Goal: Use online tool/utility: Use online tool/utility

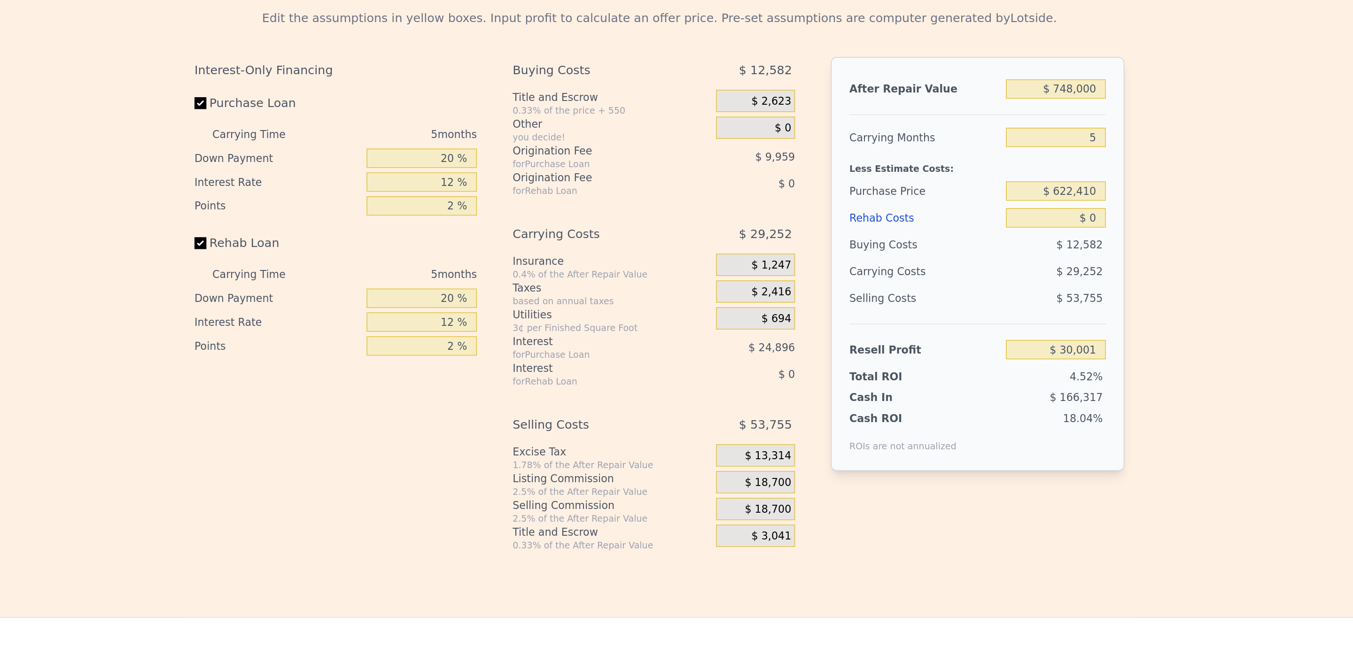
scroll to position [1267, 0]
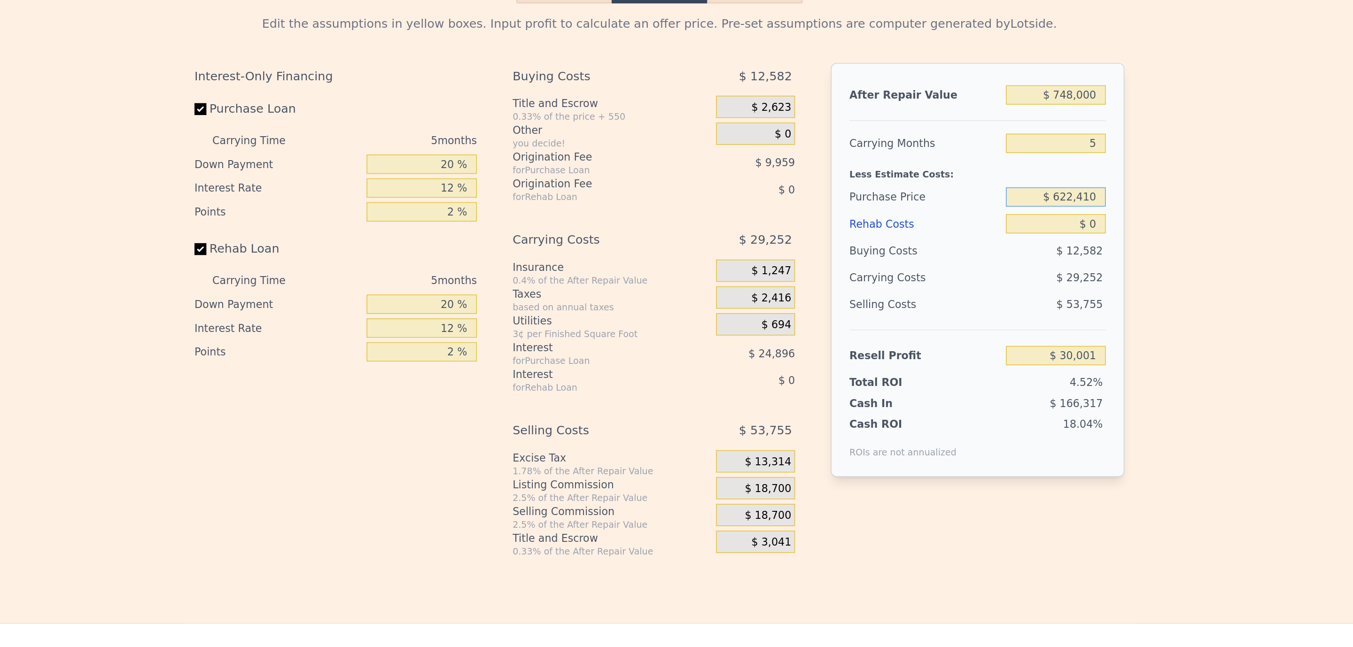
click at [924, 221] on input "$ 622,410" at bounding box center [926, 215] width 63 height 12
type input "$ 500,000"
click at [937, 238] on input "$ 0" at bounding box center [926, 232] width 63 height 12
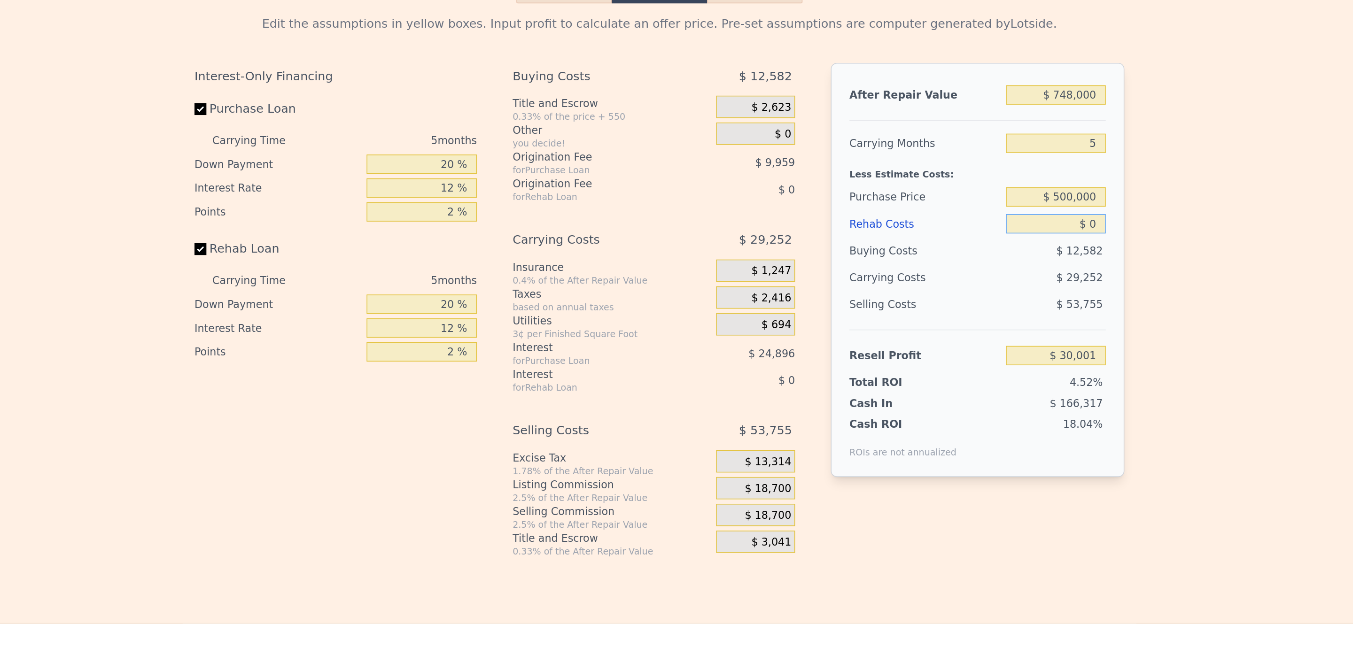
type input "$ 159,673"
click at [937, 238] on input "$ 0" at bounding box center [926, 232] width 63 height 12
type input "$ 450"
type input "$ 159,627"
type input "$ 45,000"
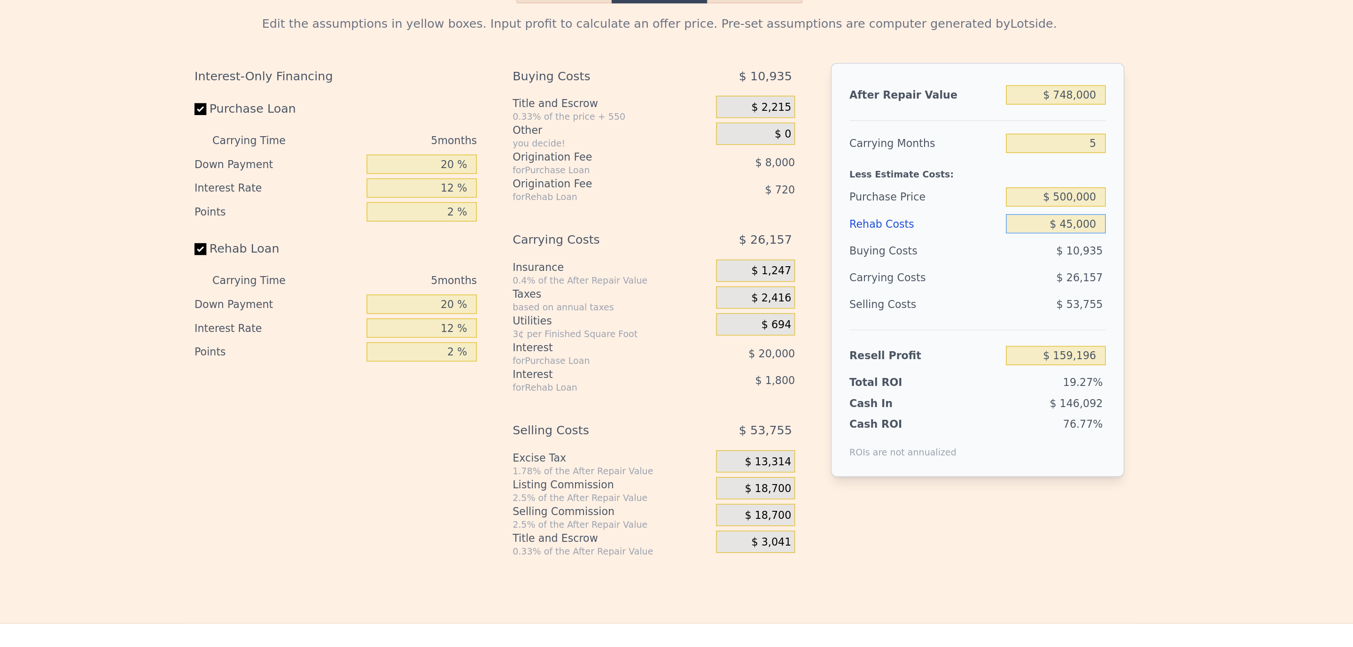
type input "$ 112,153"
type input "$ 45,000"
click at [1003, 288] on div "Edit the assumptions in yellow boxes. Input profit to calculate an offer price.…" at bounding box center [676, 268] width 1352 height 350
click at [939, 187] on input "5" at bounding box center [926, 181] width 63 height 12
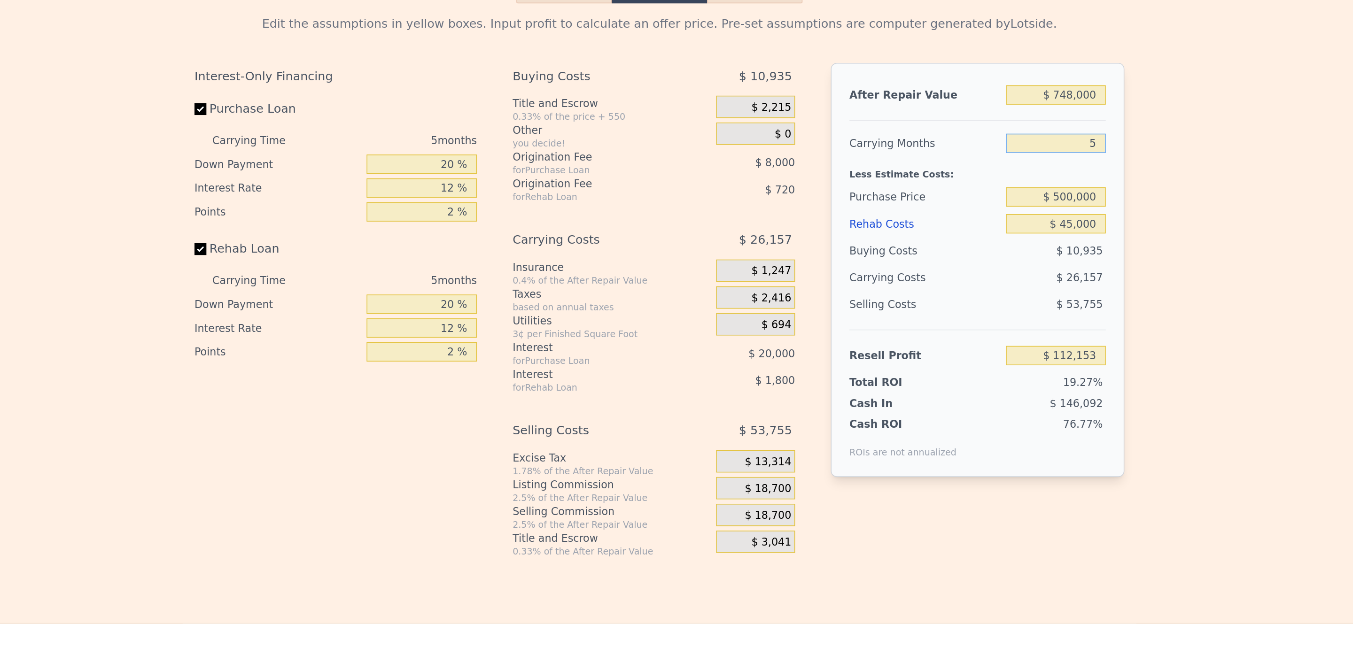
click at [939, 187] on input "5" at bounding box center [926, 181] width 63 height 12
type input "3"
type input "$ 122,616"
type input "3"
click at [971, 197] on div "Edit the assumptions in yellow boxes. Input profit to calculate an offer price.…" at bounding box center [676, 268] width 601 height 350
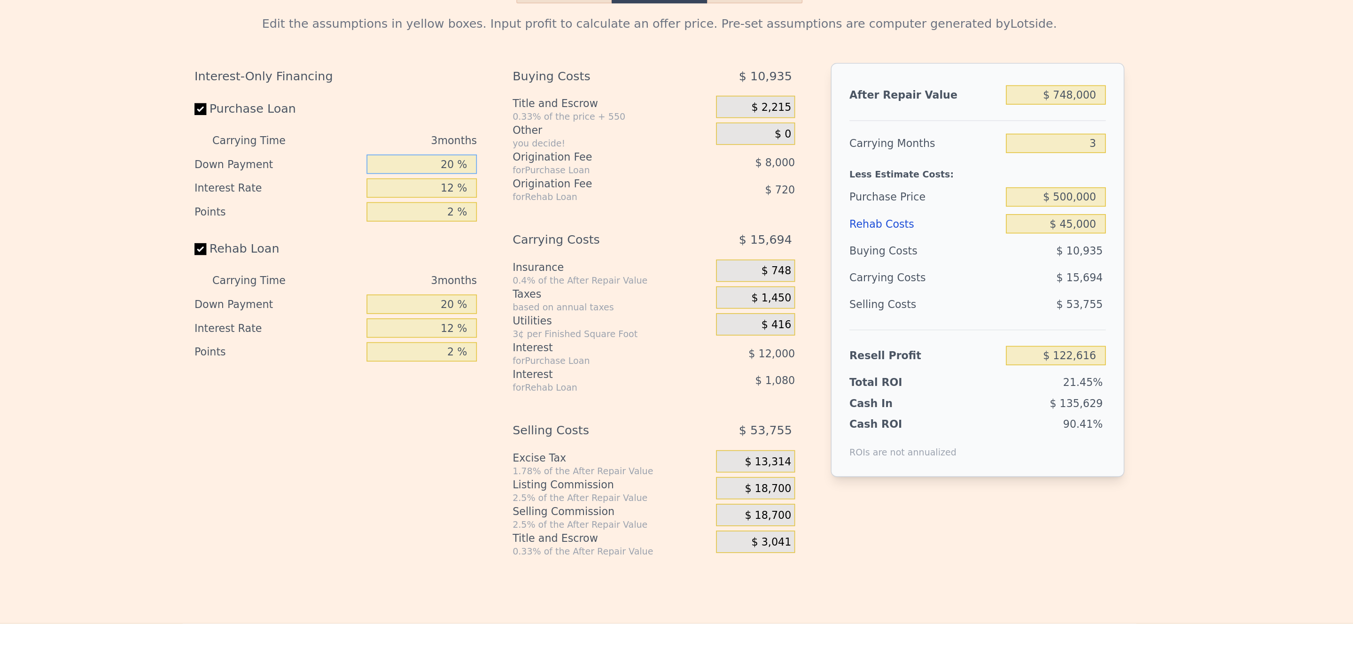
click at [514, 201] on input "20 %" at bounding box center [527, 194] width 70 height 12
type input "10 %"
type input "$ 120,116"
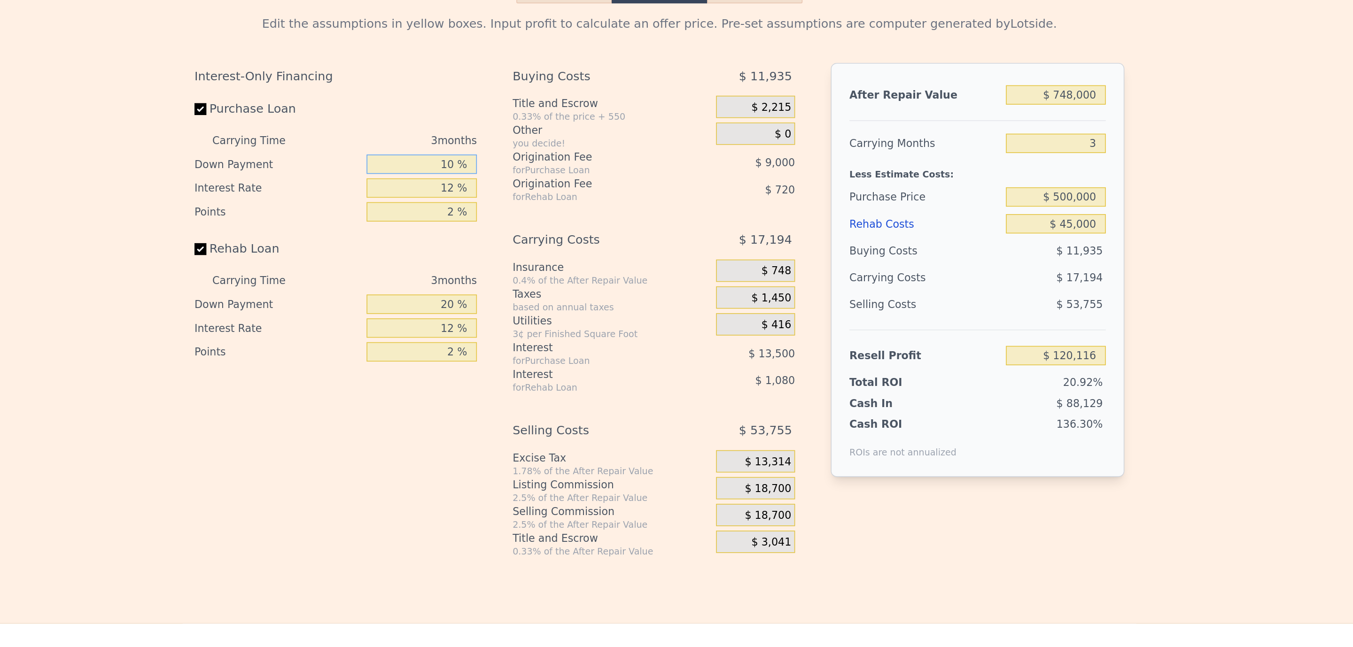
type input "10 %"
click at [519, 216] on input "12 %" at bounding box center [527, 209] width 70 height 12
click at [596, 244] on div "Buying Costs $ 11,935 Title and Escrow 0.33% of the price + 550 $ 2,215 Other y…" at bounding box center [673, 287] width 178 height 312
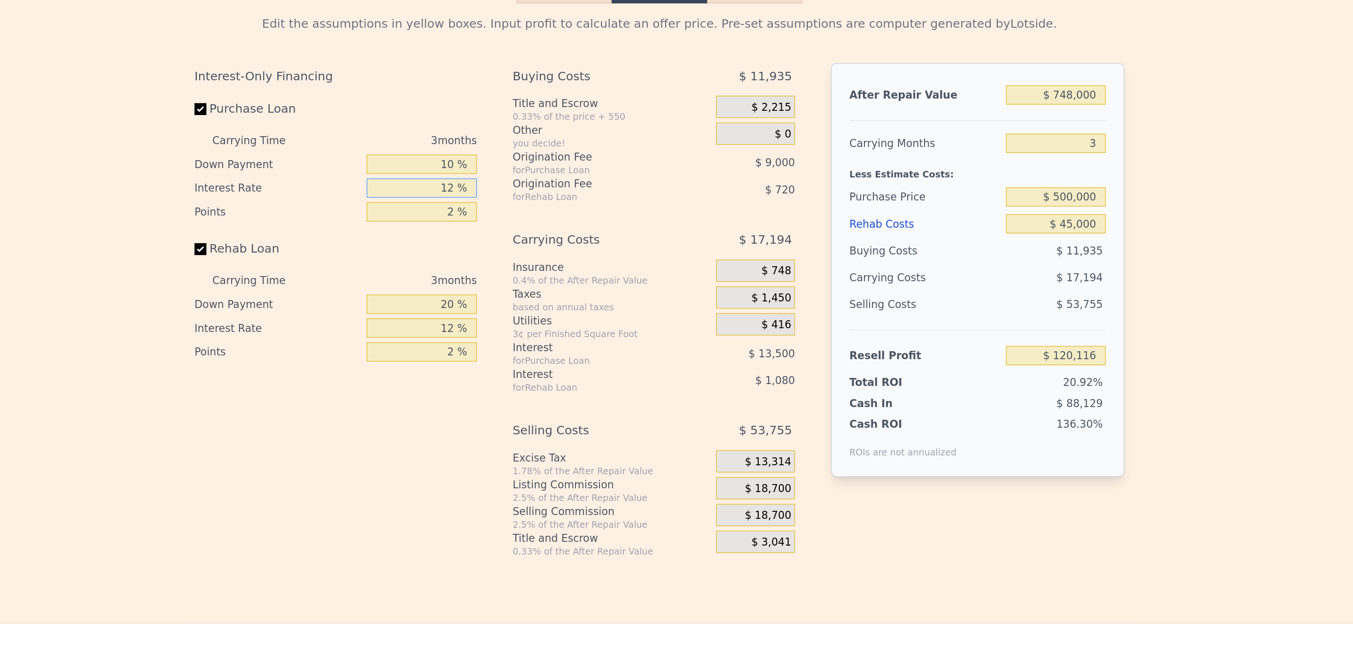
click at [536, 216] on input "12 %" at bounding box center [527, 209] width 70 height 12
type input "9. %"
type input "$ 123,491"
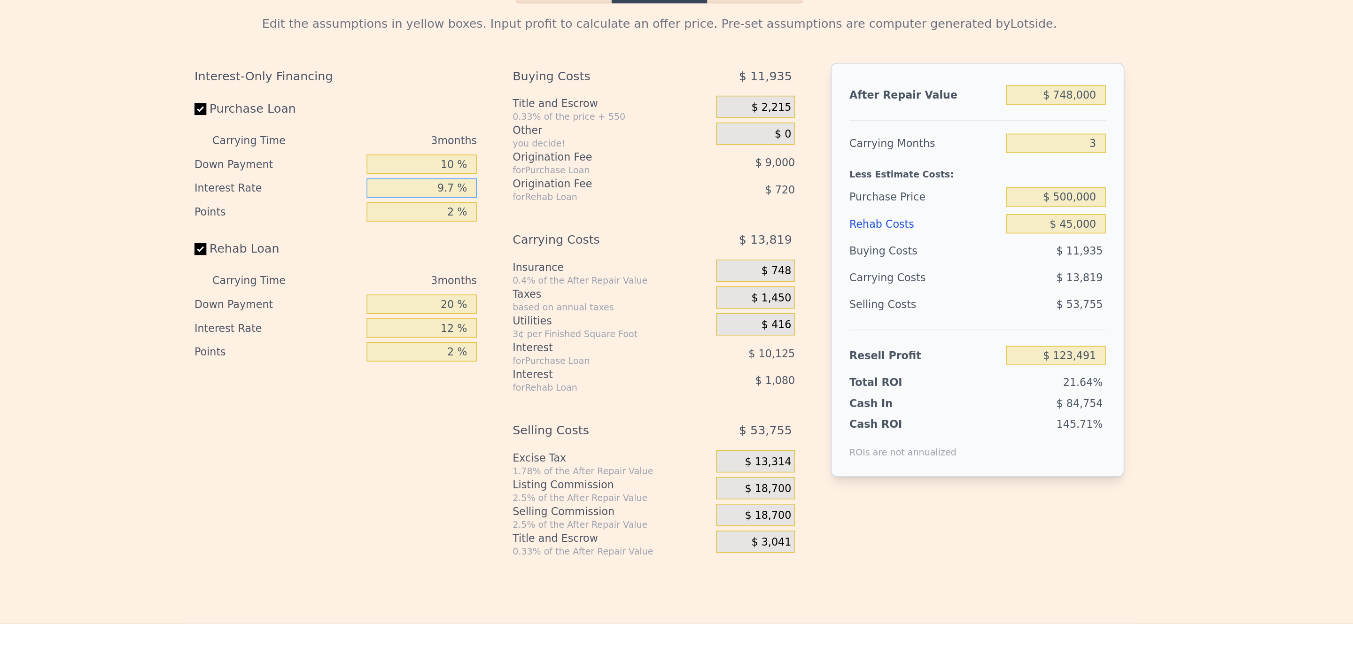
type input "9.75 %"
type input "$ 122,648"
type input "9.75 %"
click at [563, 243] on div "Interest-Only Financing Purchase Loan Carrying Time 3 months Down Payment 10 % …" at bounding box center [476, 287] width 186 height 312
click at [526, 231] on input "2 %" at bounding box center [527, 224] width 70 height 12
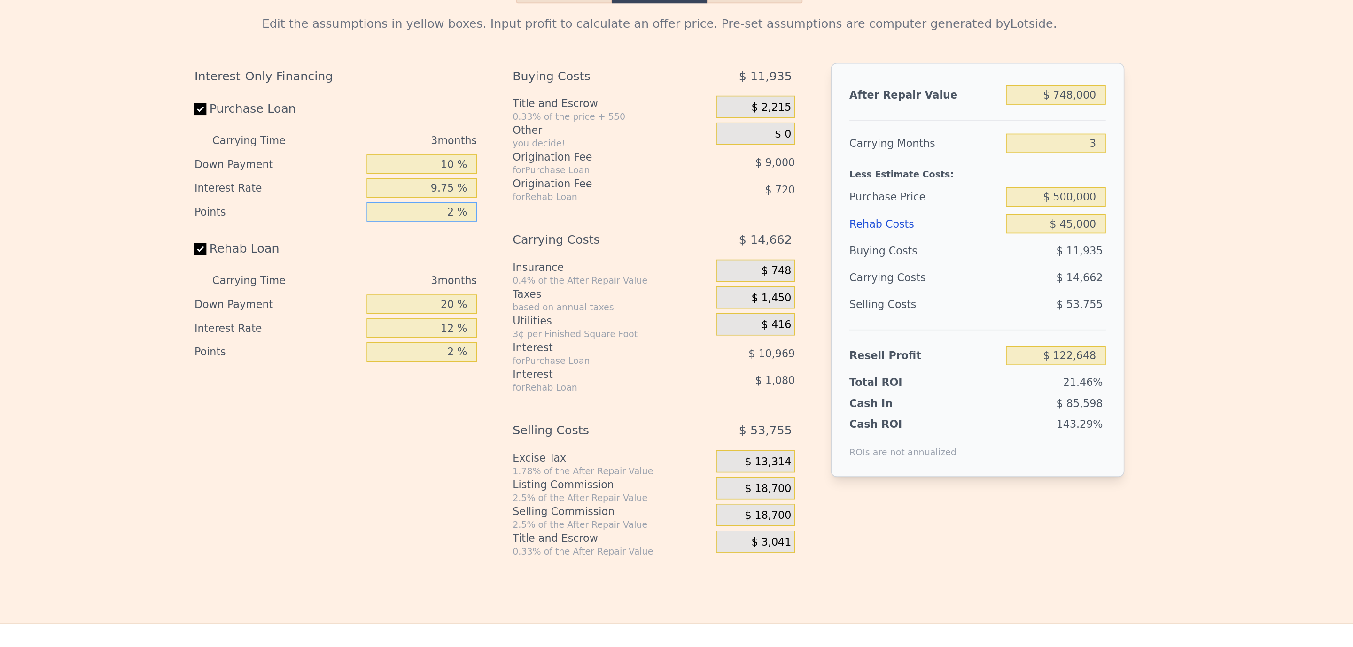
click at [526, 231] on input "2 %" at bounding box center [527, 224] width 70 height 12
type input "1 %"
type input "$ 127,148"
type input "1 %"
click at [537, 260] on div "Rehab Loan" at bounding box center [472, 250] width 178 height 21
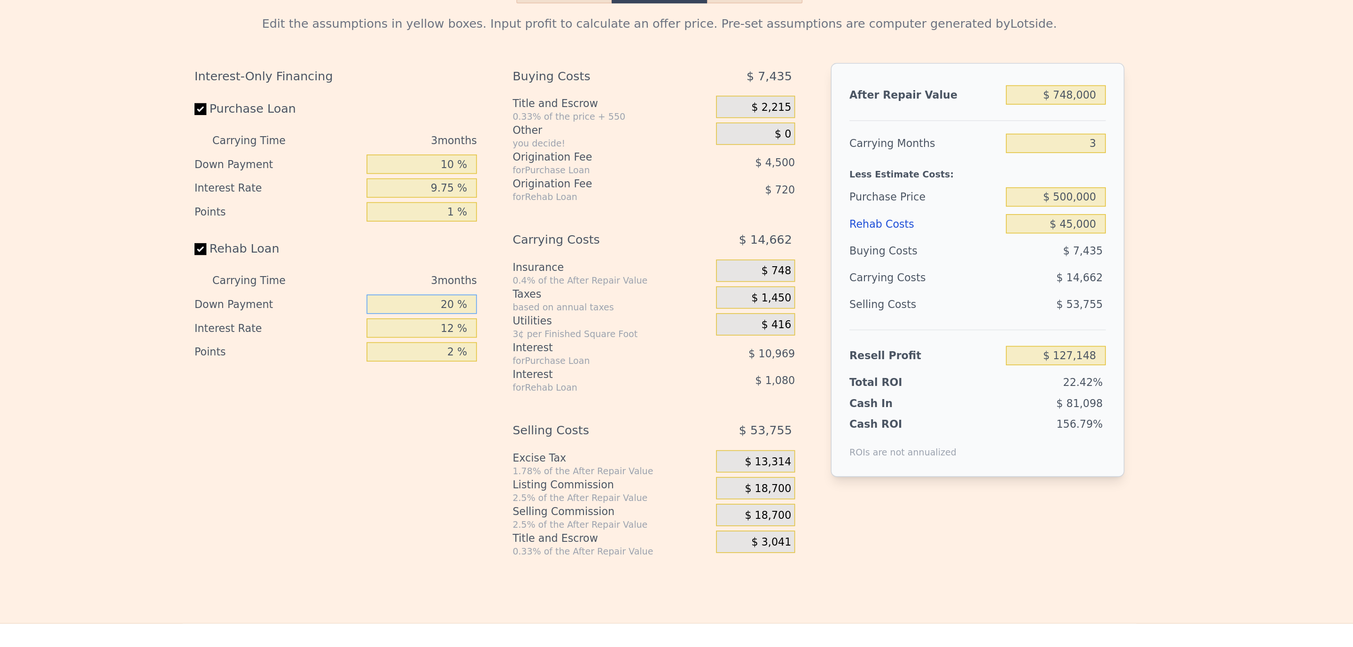
click at [529, 289] on input "20 %" at bounding box center [527, 283] width 70 height 12
type input "10 %"
type input "$ 126,923"
type input "10 %"
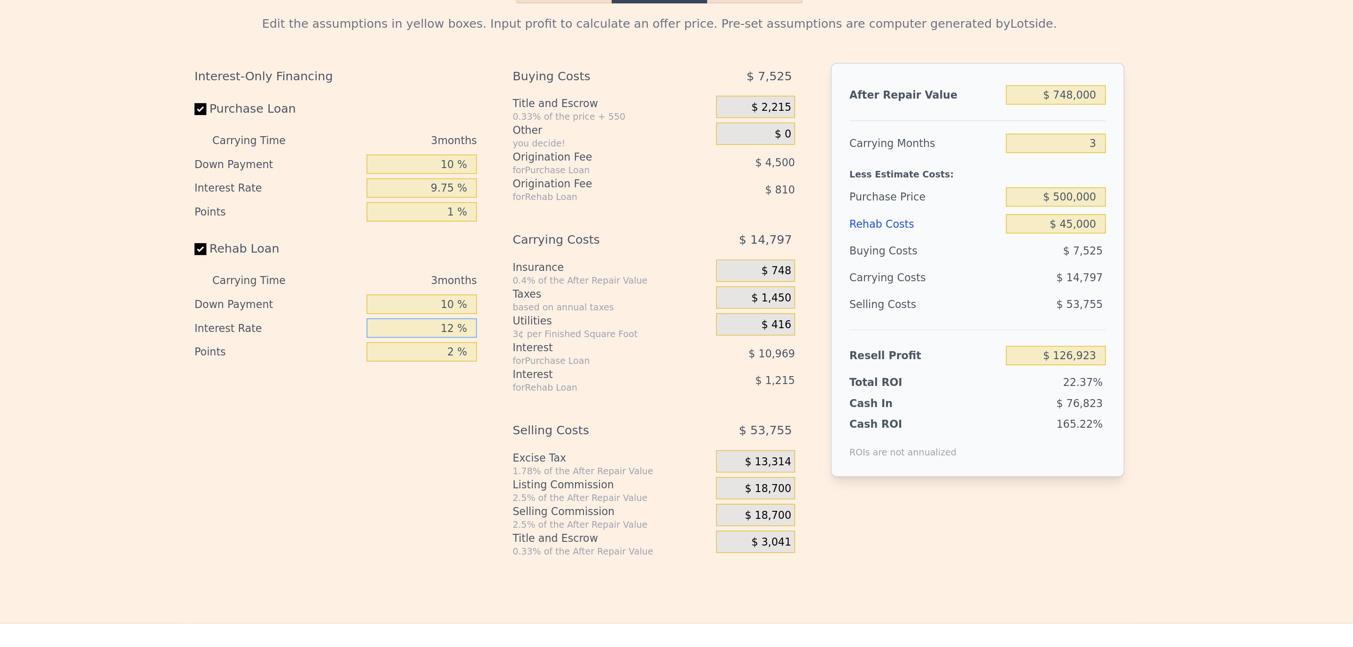
click at [519, 304] on input "12 %" at bounding box center [527, 298] width 70 height 12
type input "10 %"
type input "$ 127,124"
type input "10 %"
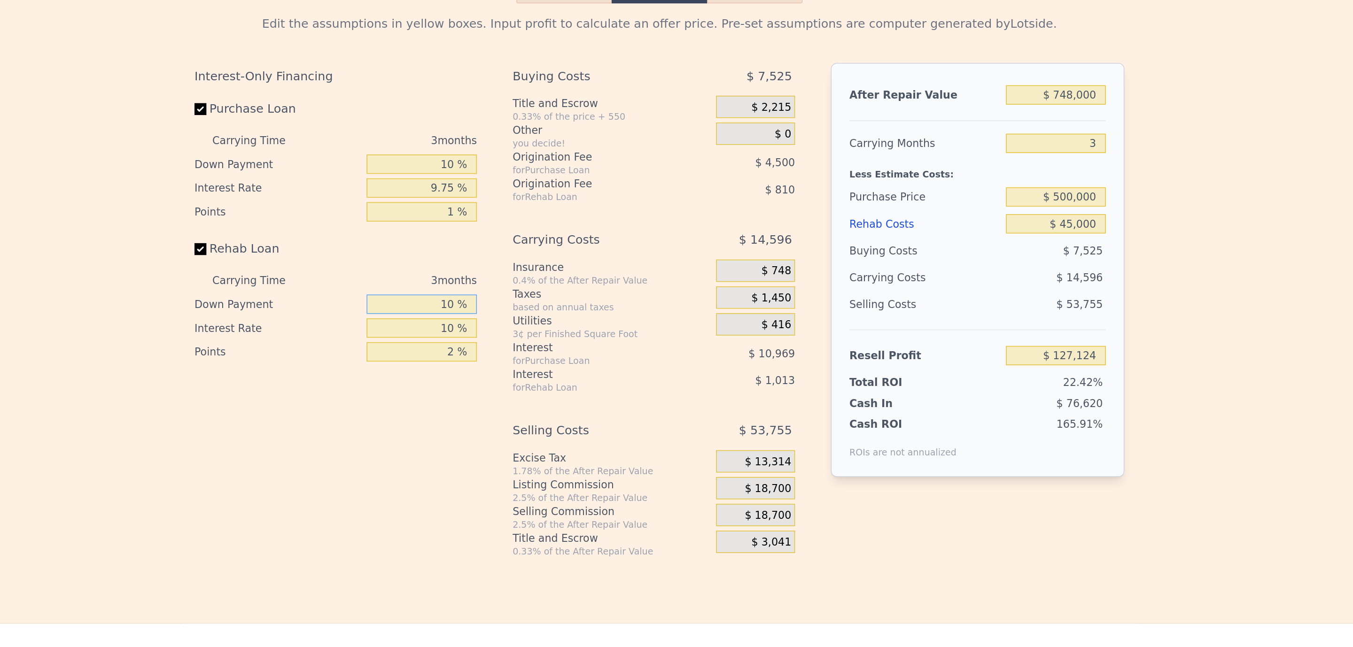
click at [533, 289] on input "10 %" at bounding box center [527, 283] width 70 height 12
type input "9 %"
type input "$ 127,106"
type input "97 %"
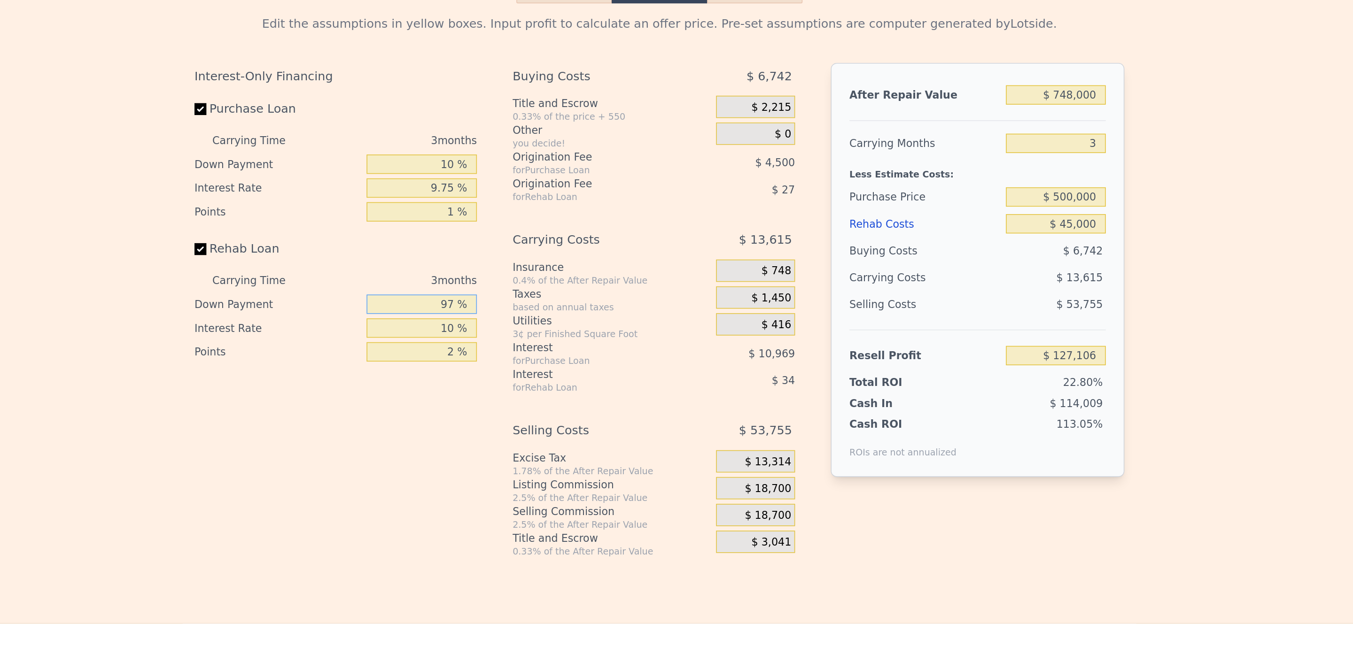
type input "$ 128,888"
type input "975 %"
type input "$ 146,666"
click at [525, 319] on input "2 %" at bounding box center [527, 313] width 70 height 12
click at [533, 289] on input "975 %" at bounding box center [527, 283] width 70 height 12
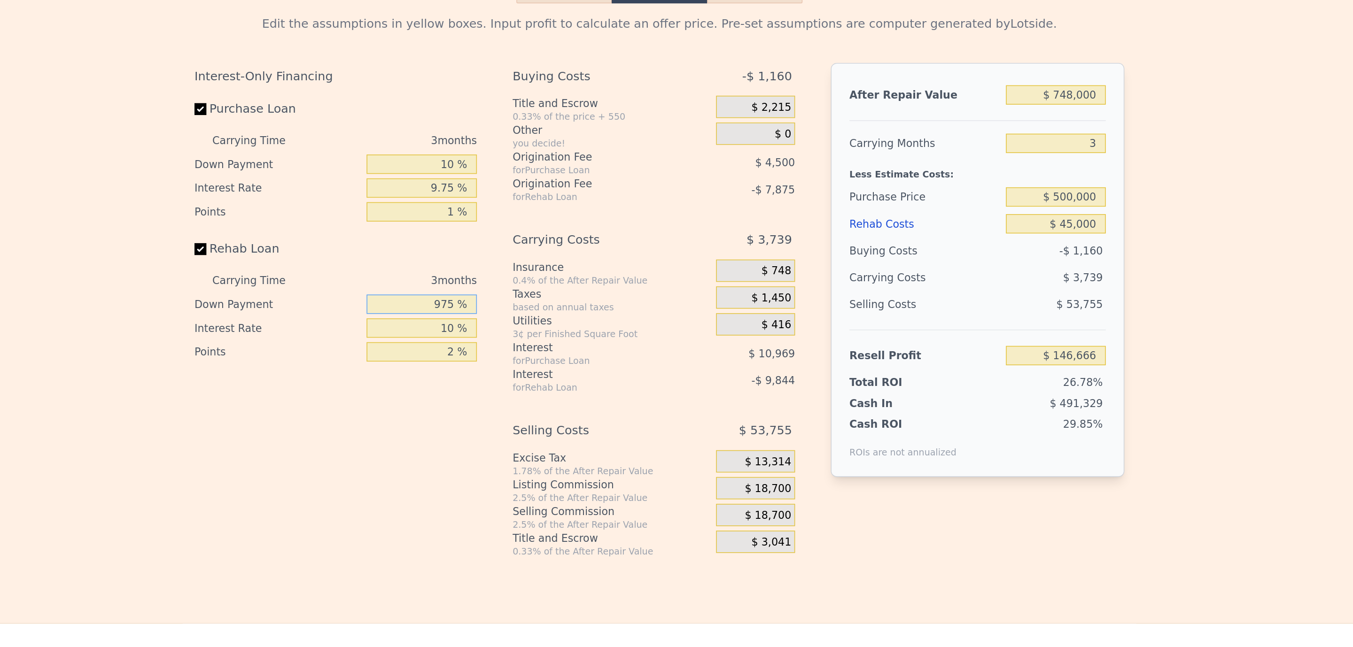
click at [537, 289] on input "975 %" at bounding box center [527, 283] width 70 height 12
type input "9 %"
type input "$ 127,106"
click at [604, 315] on div "Interest" at bounding box center [636, 309] width 105 height 9
click at [543, 289] on input "text" at bounding box center [527, 283] width 70 height 12
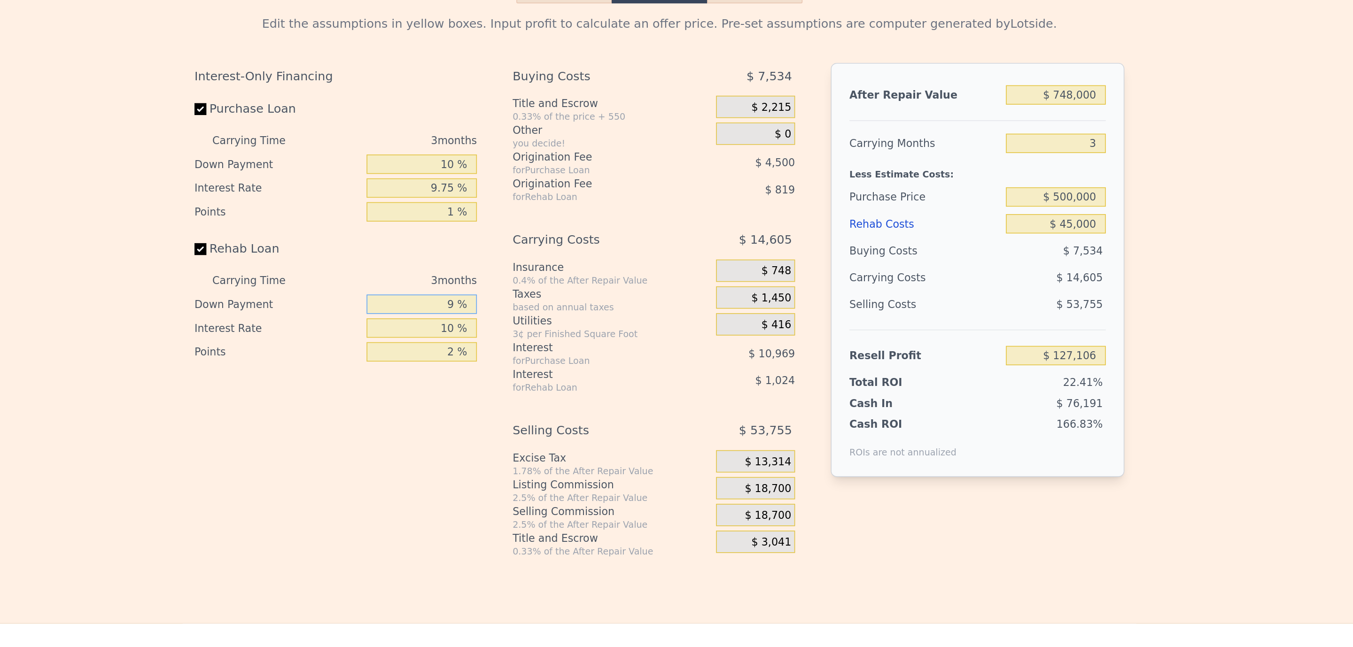
type input "97 %"
type input "$ 128,888"
type input "9 %"
type input "$ 127,106"
type input "10 %"
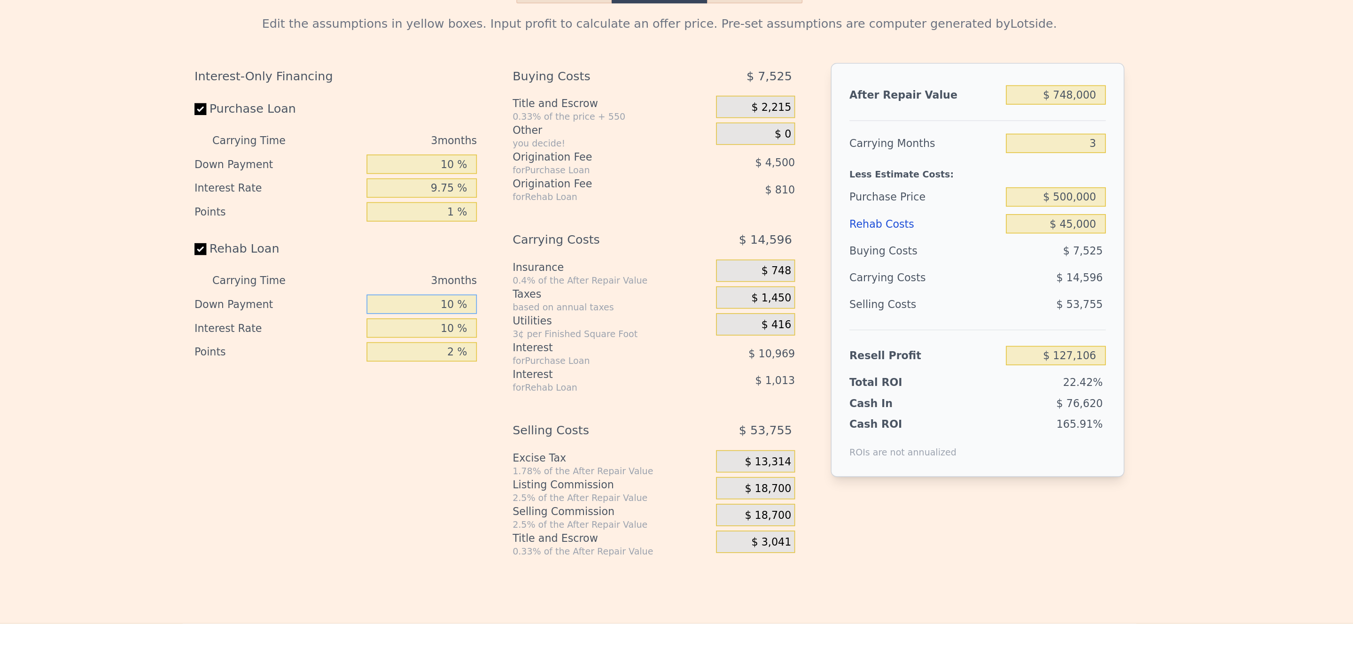
type input "$ 127,124"
type input "10 %"
click at [518, 373] on div "Interest-Only Financing Purchase Loan Carrying Time 3 months Down Payment 10 % …" at bounding box center [476, 287] width 186 height 312
click at [537, 319] on input "2 %" at bounding box center [527, 313] width 70 height 12
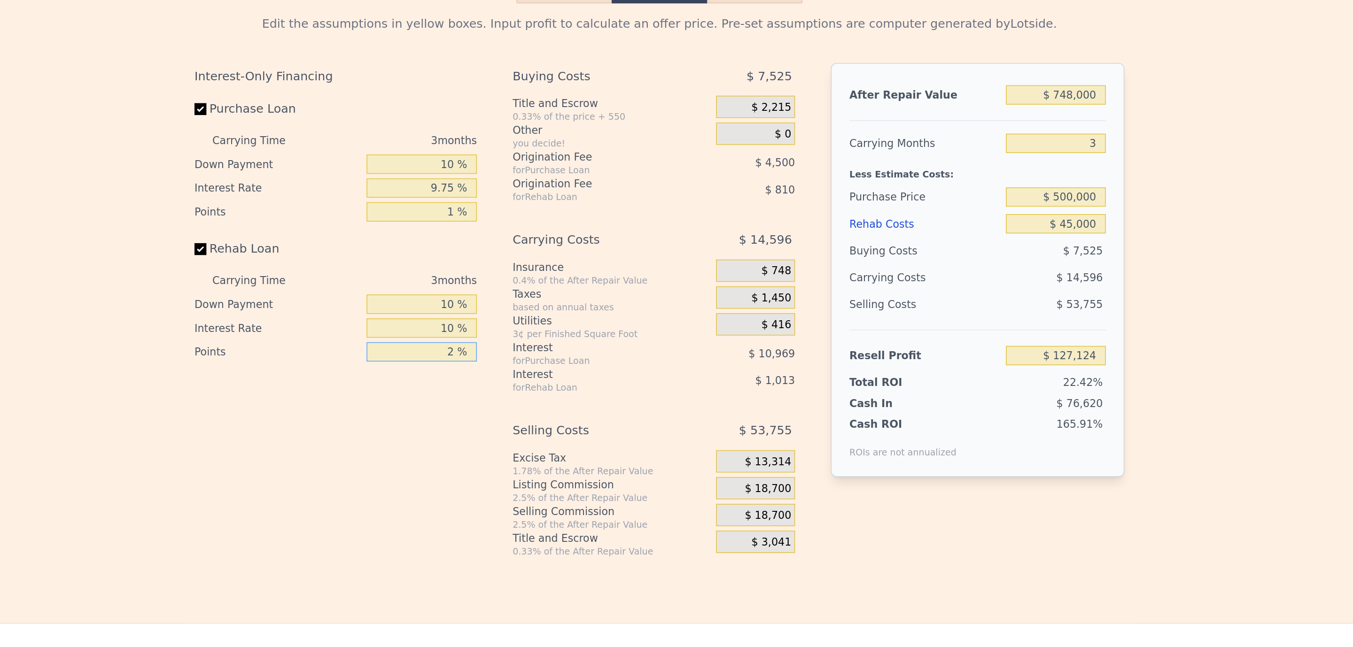
type input "1 %"
type input "$ 127,529"
type input "1 %"
click at [530, 367] on div "Interest-Only Financing Purchase Loan Carrying Time 3 months Down Payment 10 % …" at bounding box center [476, 287] width 186 height 312
click at [674, 148] on div "Buying Costs" at bounding box center [636, 139] width 105 height 17
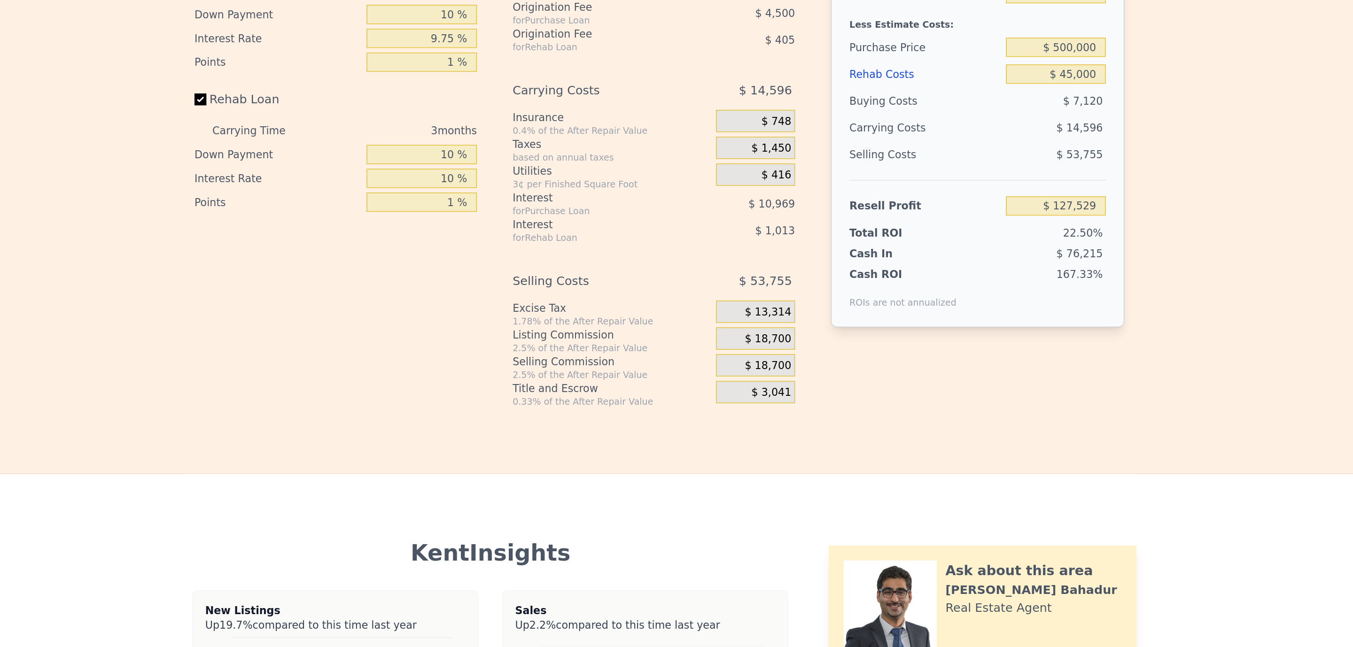
scroll to position [1361, 0]
click at [740, 310] on span "$ 18,700" at bounding box center [745, 305] width 29 height 8
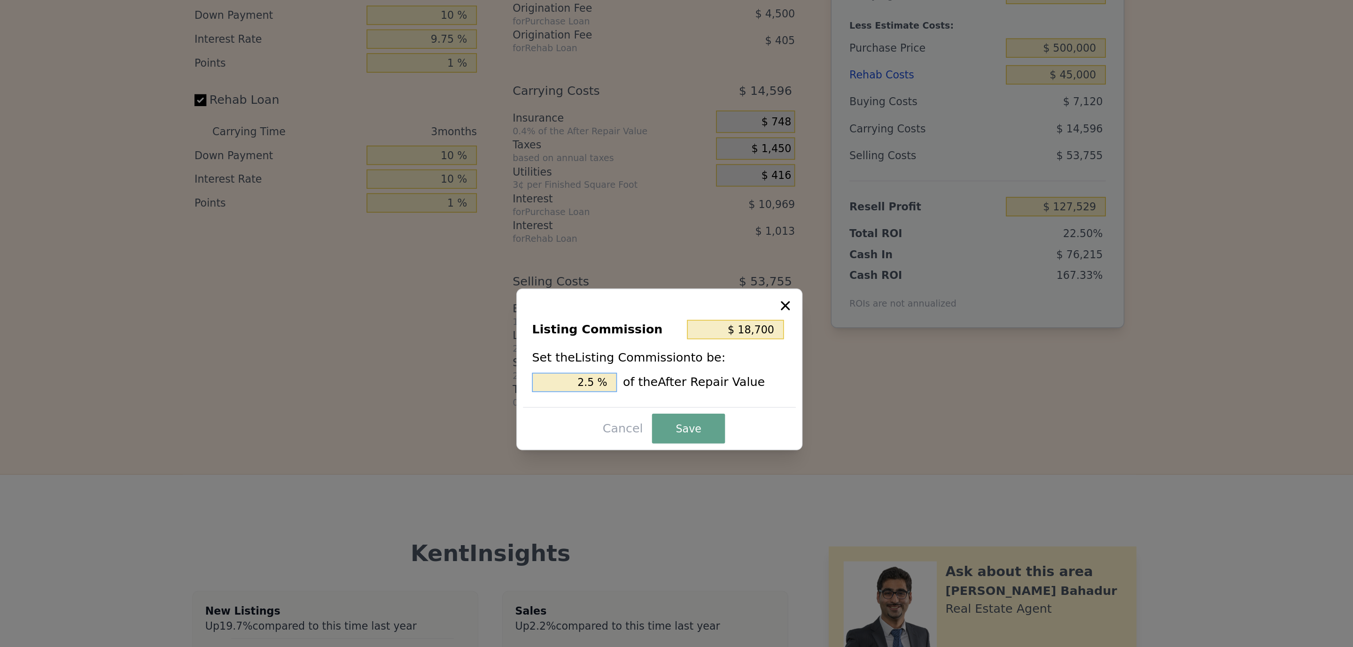
click at [629, 332] on input "2.5 %" at bounding box center [623, 332] width 54 height 12
type input "$ 7,480"
type input "1. %"
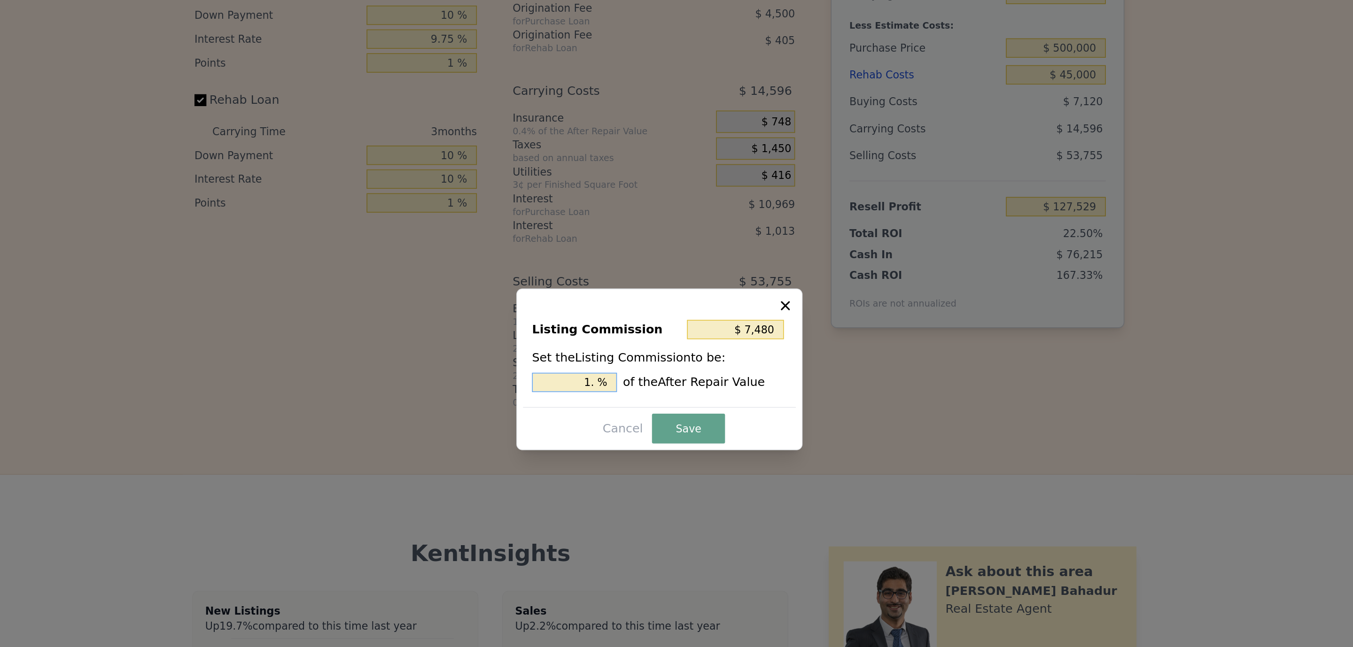
type input "$ 11,220"
type input "1.5 %"
click at [696, 357] on button "Save" at bounding box center [695, 361] width 46 height 19
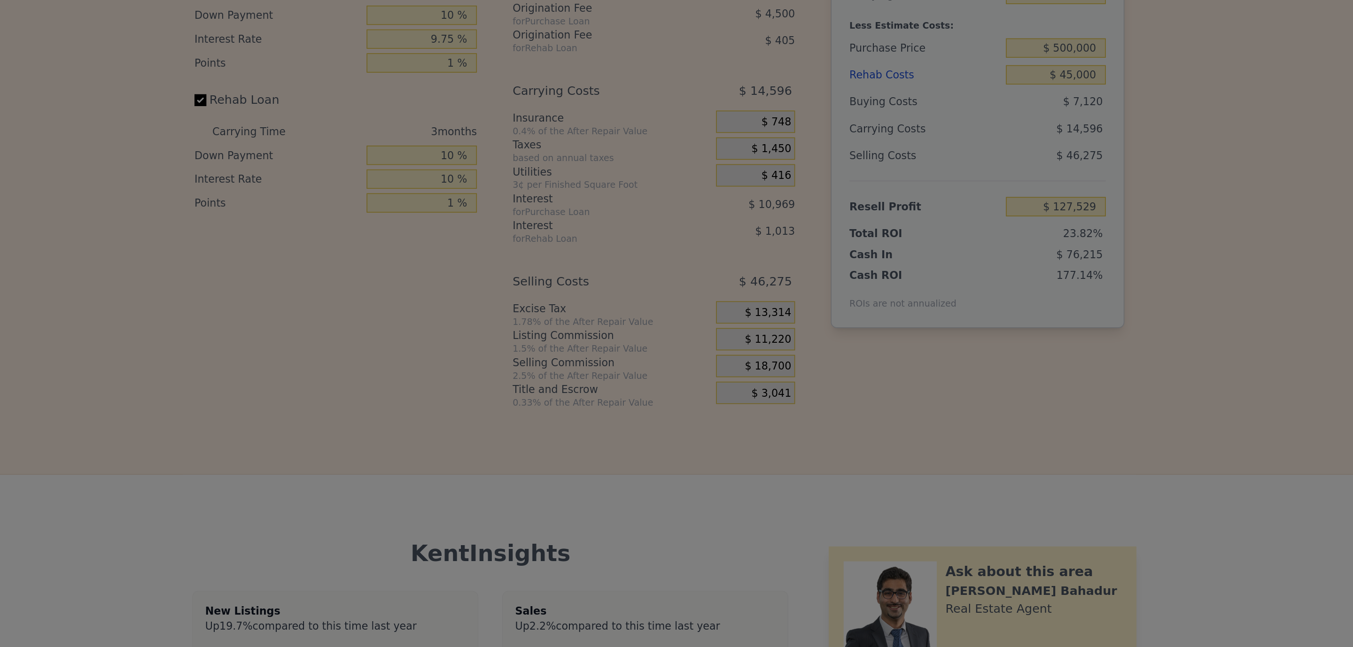
type input "$ 135,009"
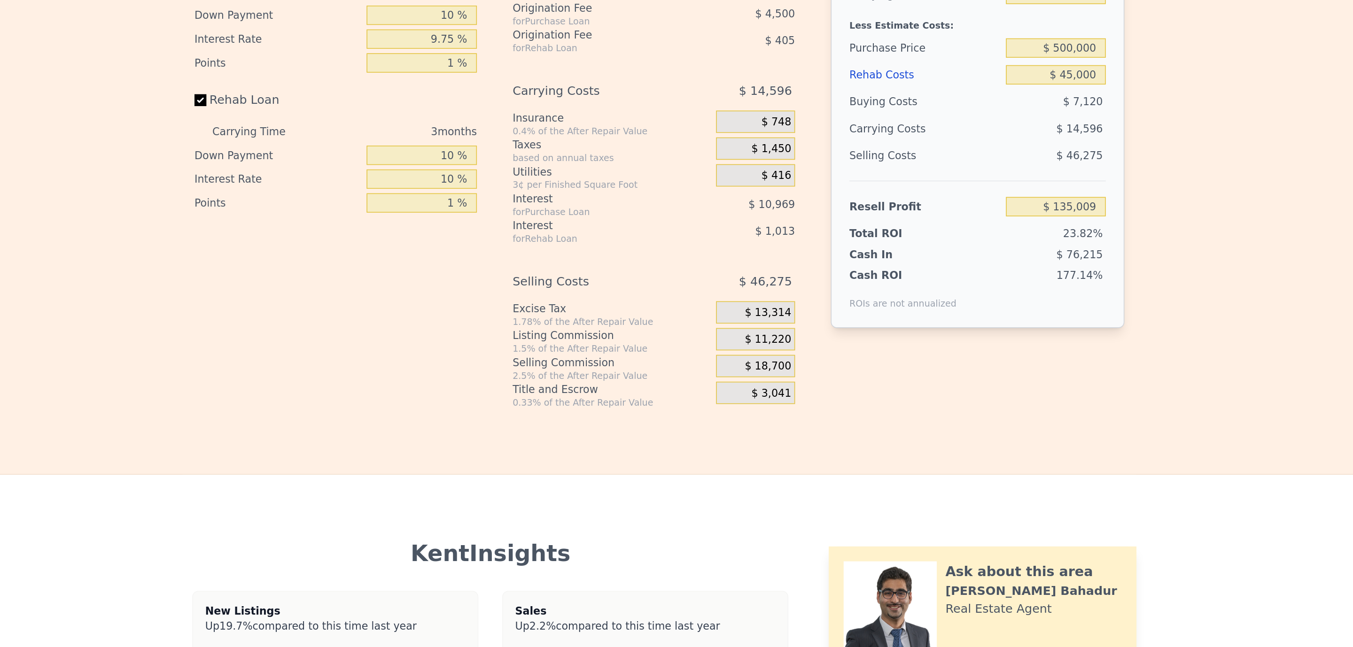
click at [770, 349] on div "Interest-Only Financing Purchase Loan Carrying Time 3 months Down Payment 10 % …" at bounding box center [676, 193] width 586 height 312
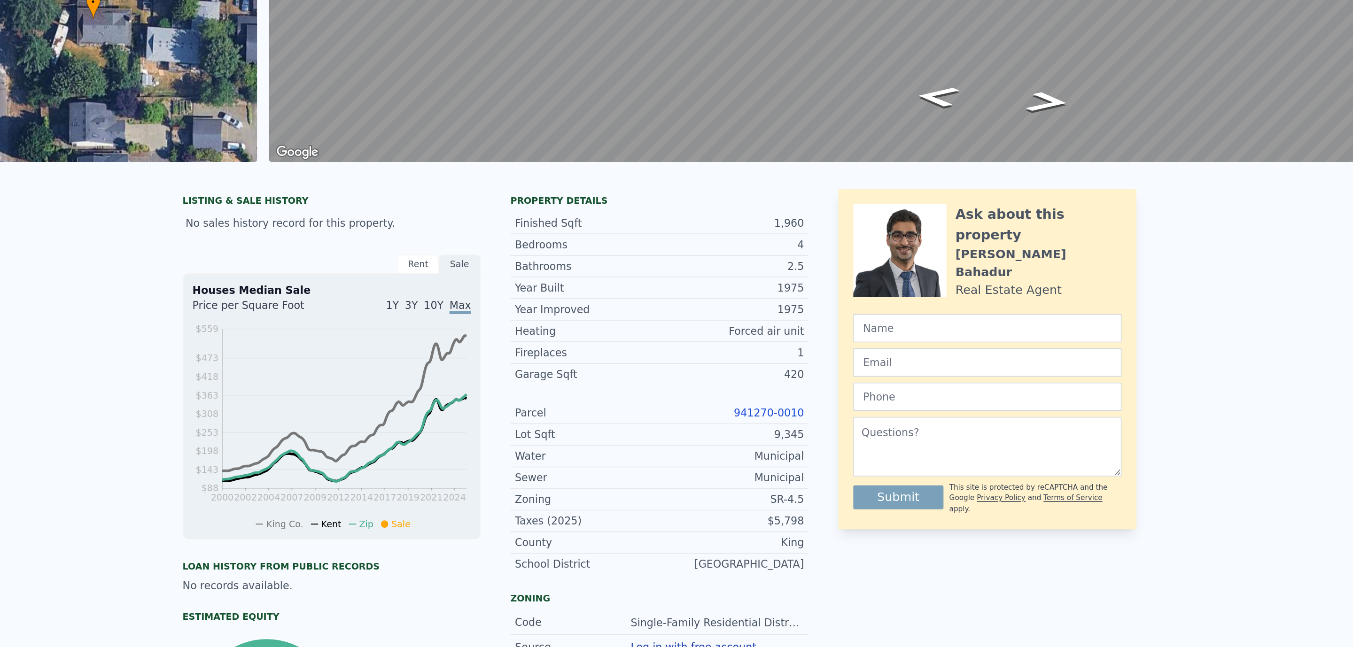
scroll to position [0, 0]
